Goal: Task Accomplishment & Management: Complete application form

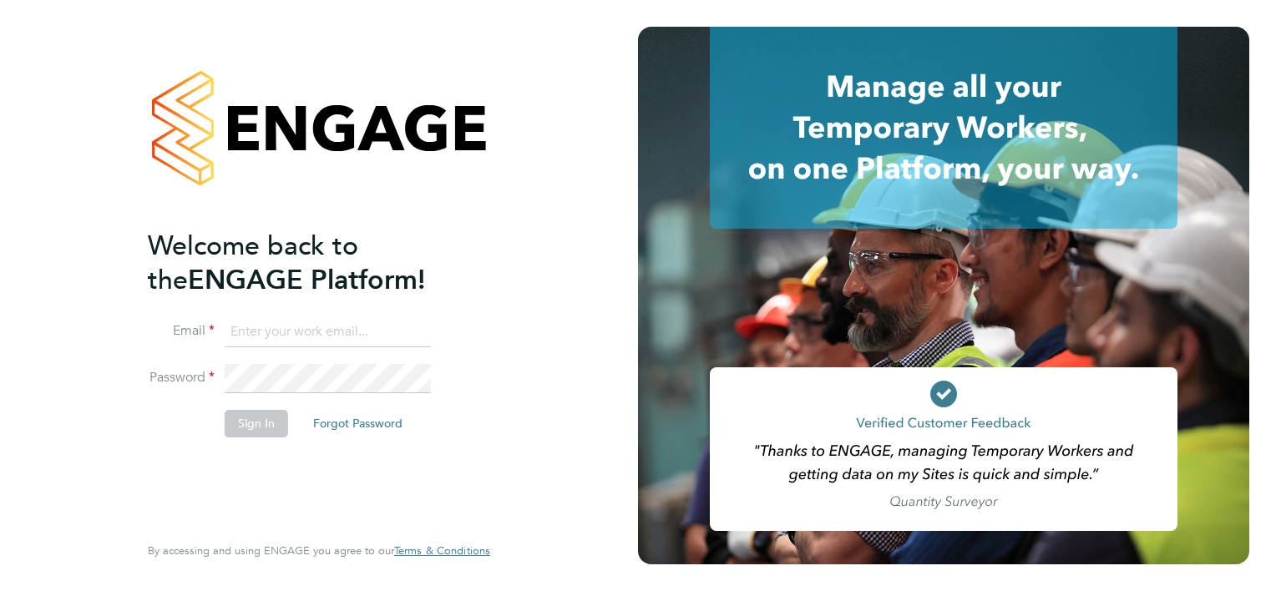
type input "connor.durnford@vistry.co.uk"
click at [264, 422] on button "Sign In" at bounding box center [256, 423] width 63 height 27
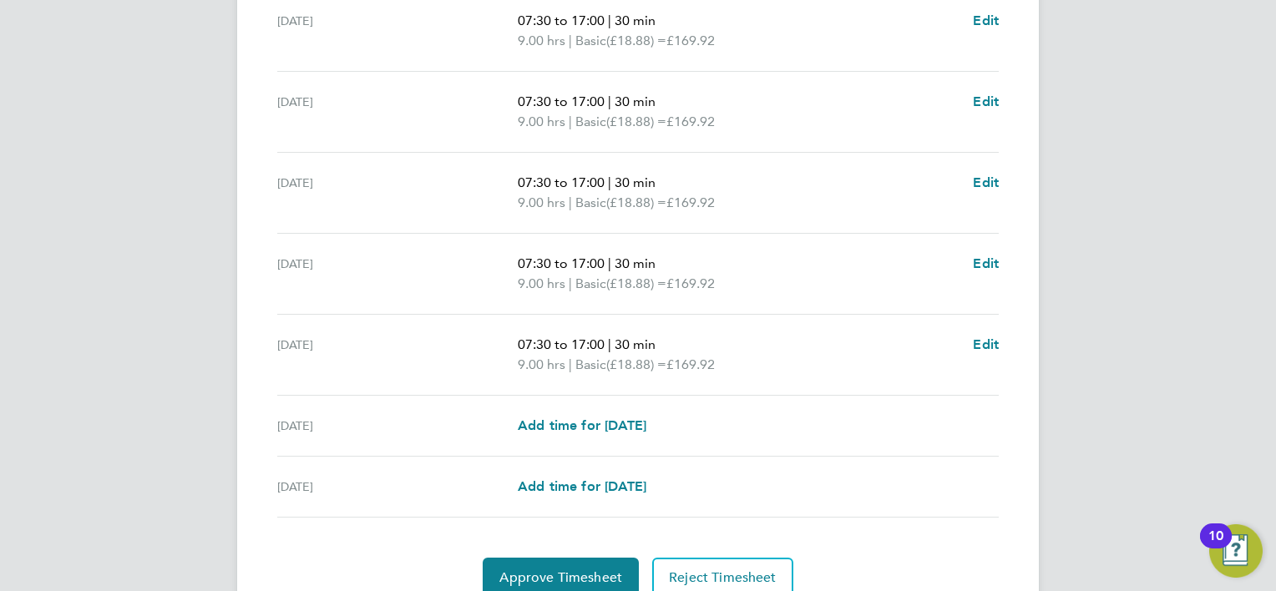
scroll to position [584, 0]
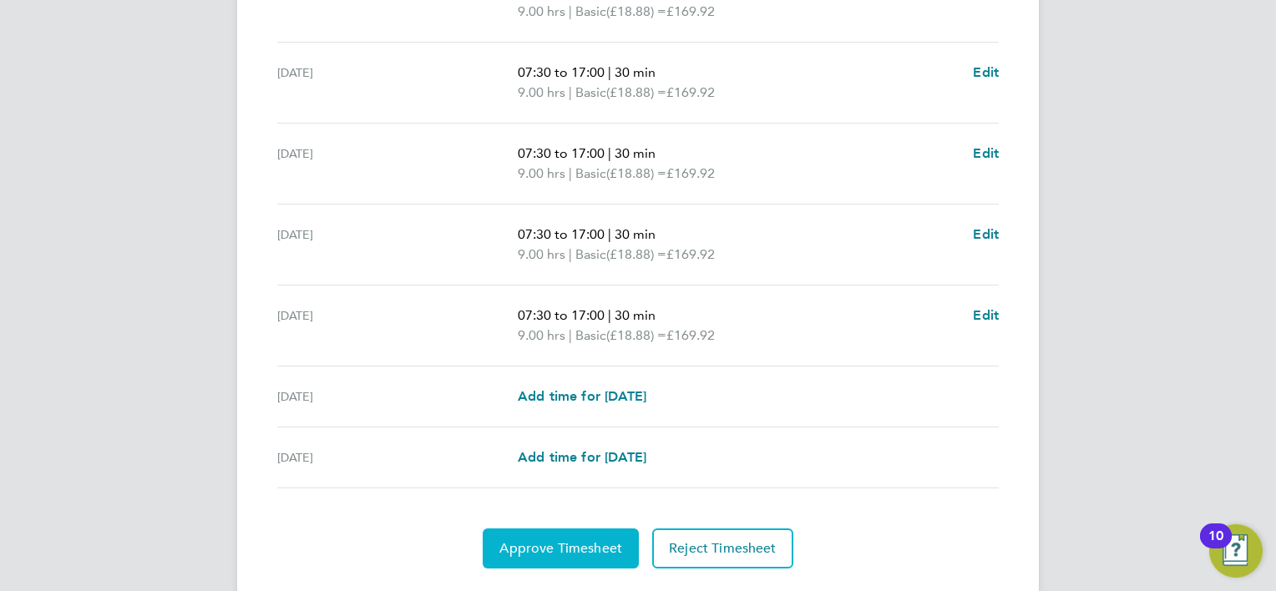
click at [607, 546] on span "Approve Timesheet" at bounding box center [560, 548] width 123 height 17
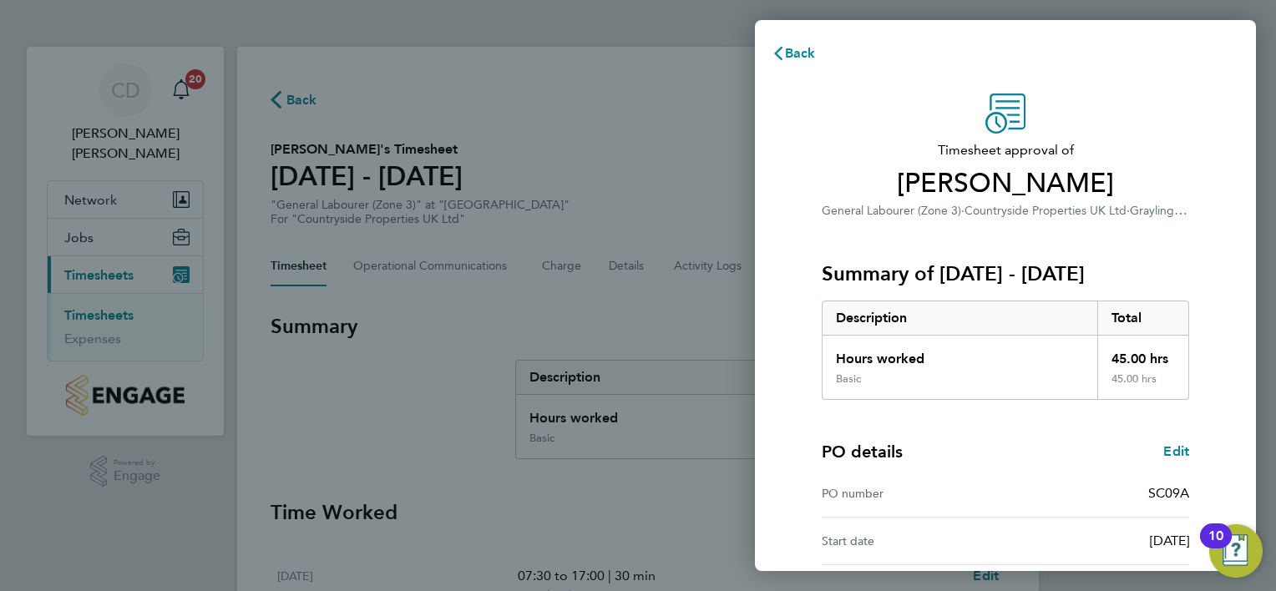
scroll to position [160, 0]
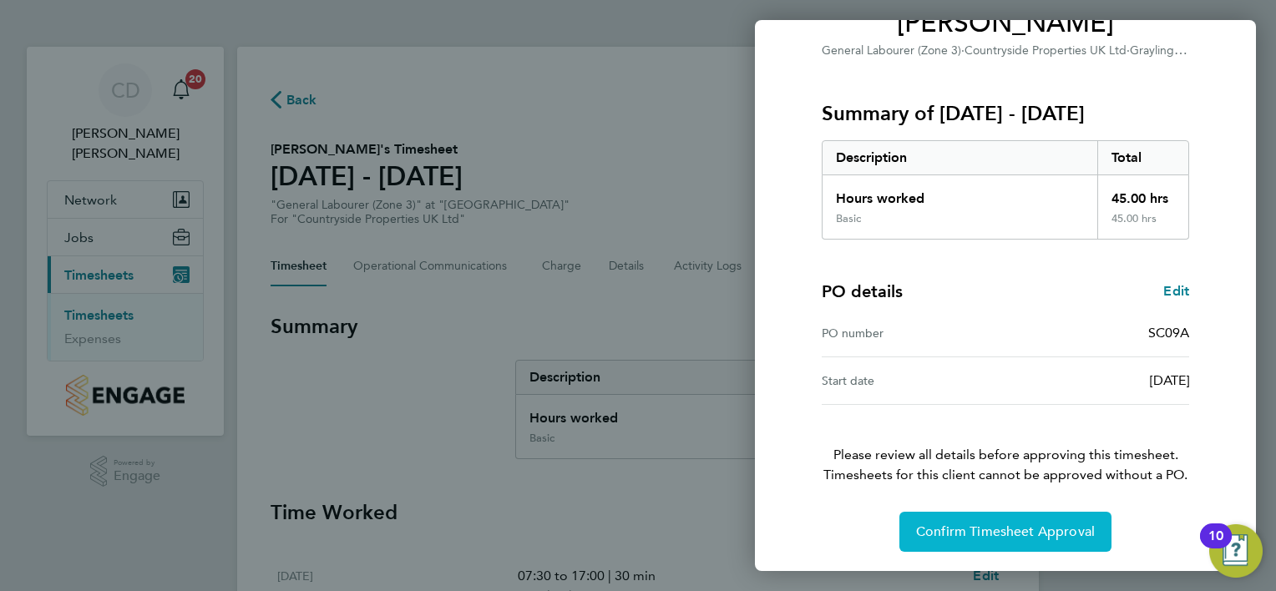
click at [981, 535] on span "Confirm Timesheet Approval" at bounding box center [1005, 531] width 179 height 17
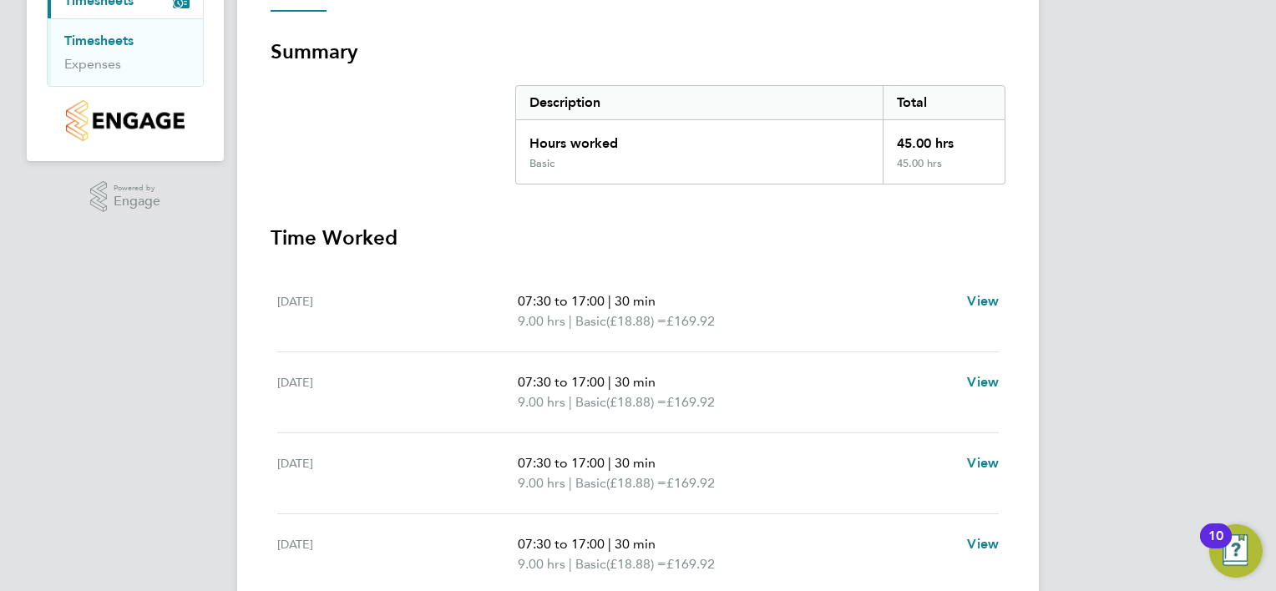
scroll to position [546, 0]
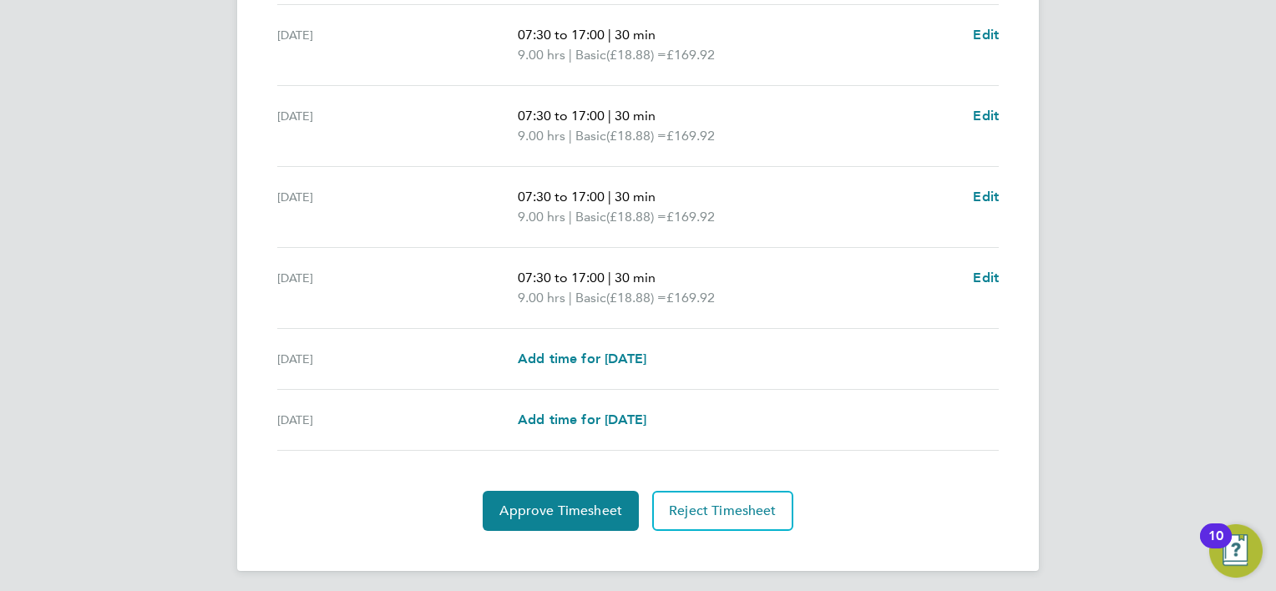
scroll to position [626, 0]
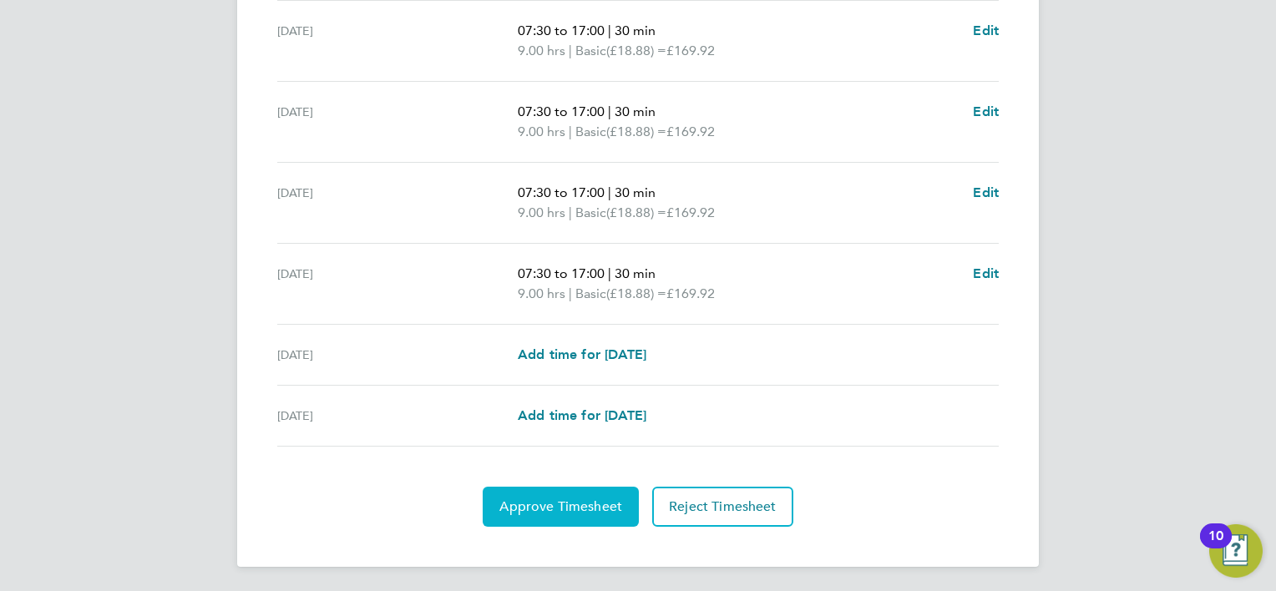
click at [586, 491] on button "Approve Timesheet" at bounding box center [561, 507] width 156 height 40
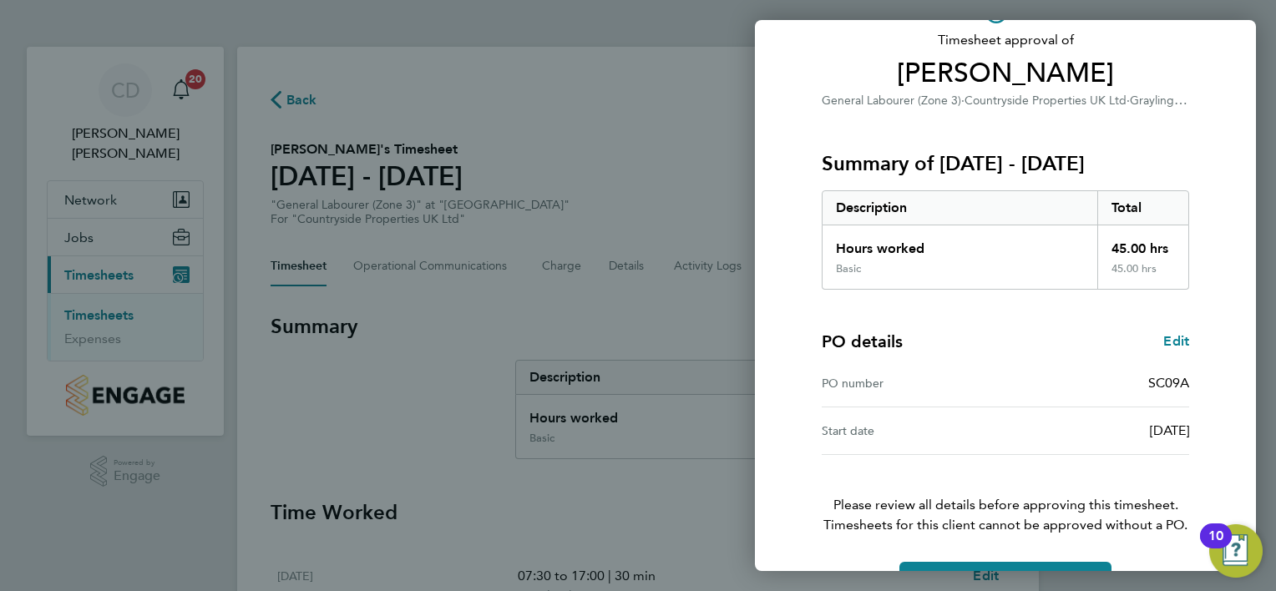
scroll to position [160, 0]
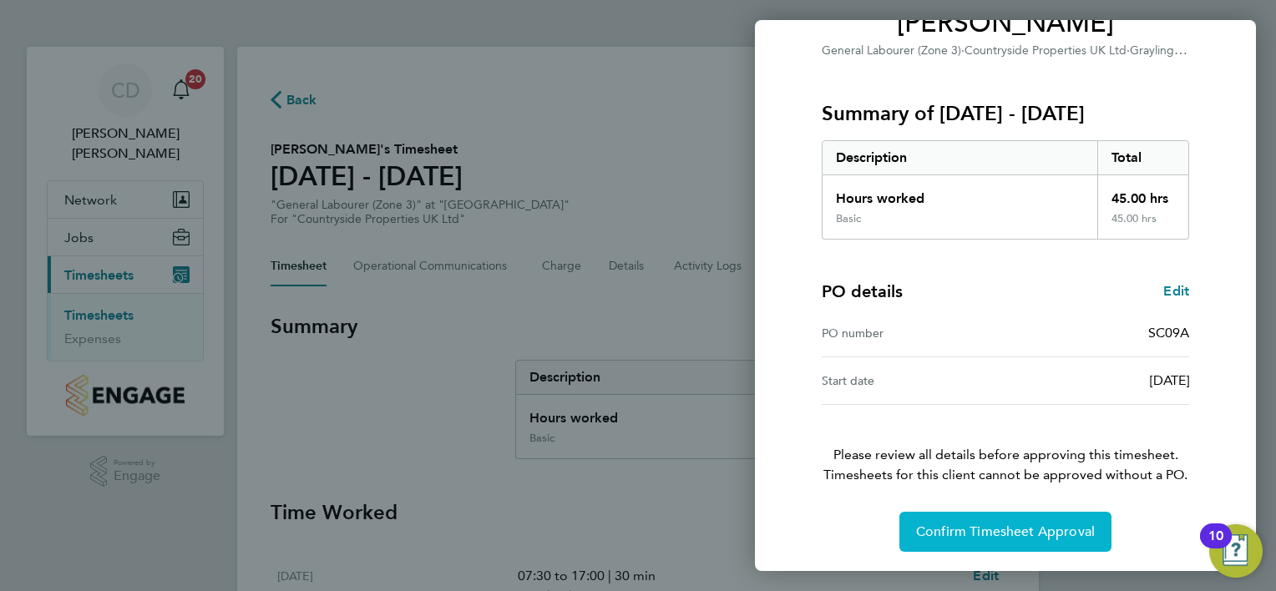
click at [1012, 525] on span "Confirm Timesheet Approval" at bounding box center [1005, 531] width 179 height 17
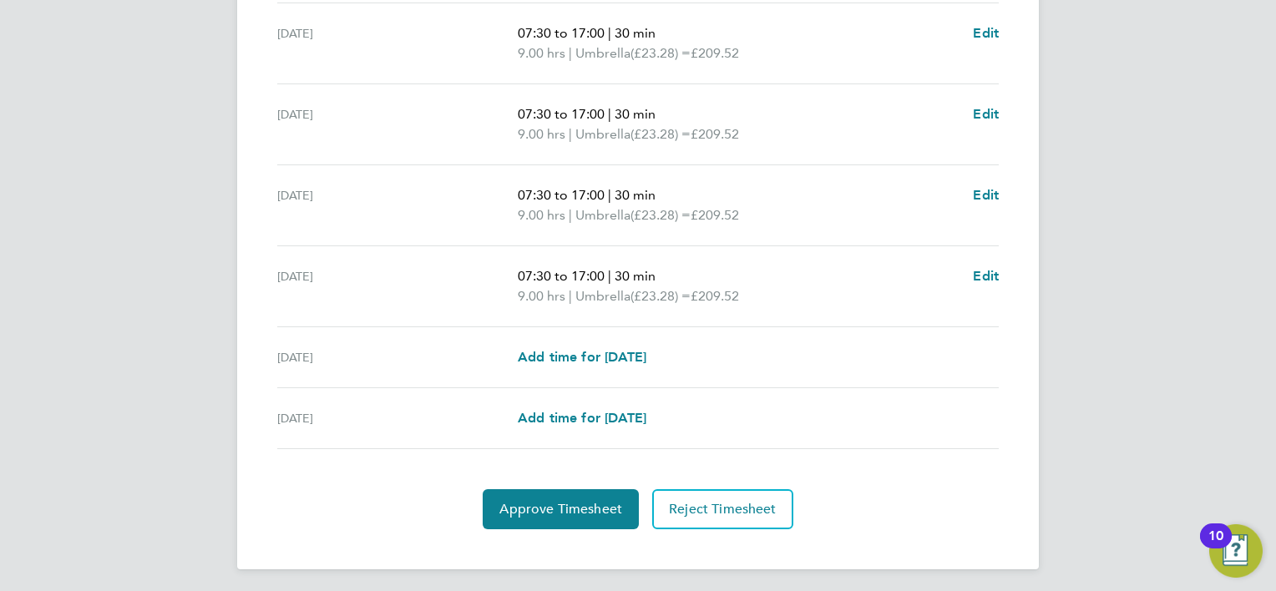
scroll to position [626, 0]
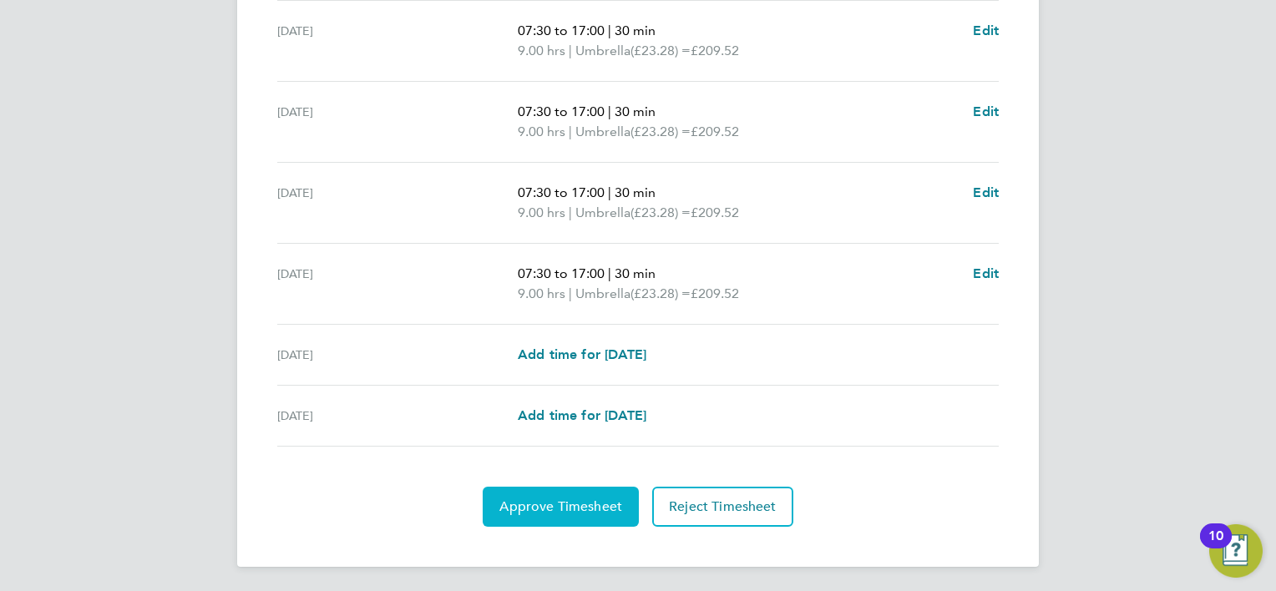
drag, startPoint x: 572, startPoint y: 506, endPoint x: 583, endPoint y: 496, distance: 14.8
click at [571, 506] on span "Approve Timesheet" at bounding box center [560, 506] width 123 height 17
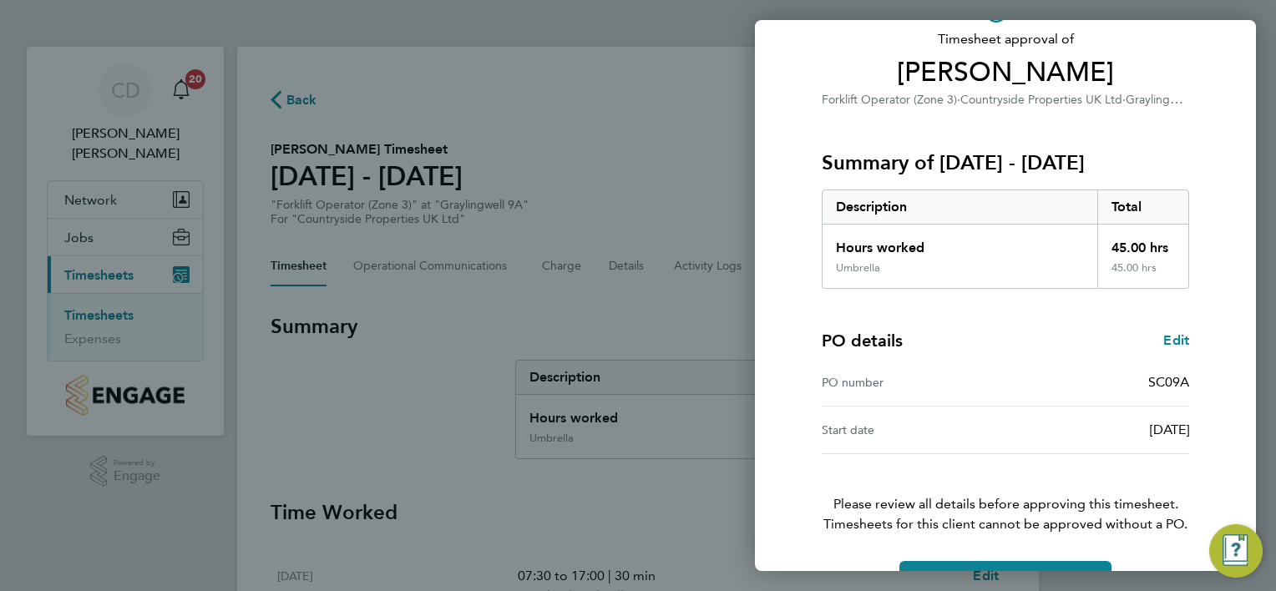
scroll to position [160, 0]
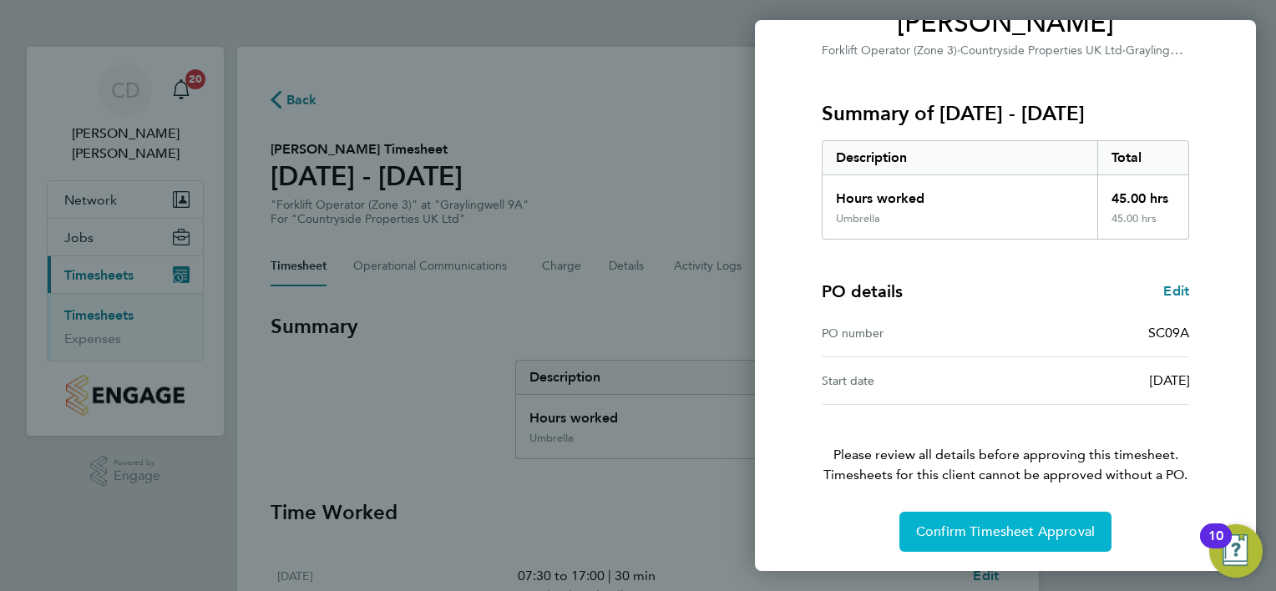
click at [1033, 533] on span "Confirm Timesheet Approval" at bounding box center [1005, 531] width 179 height 17
